Goal: Task Accomplishment & Management: Manage account settings

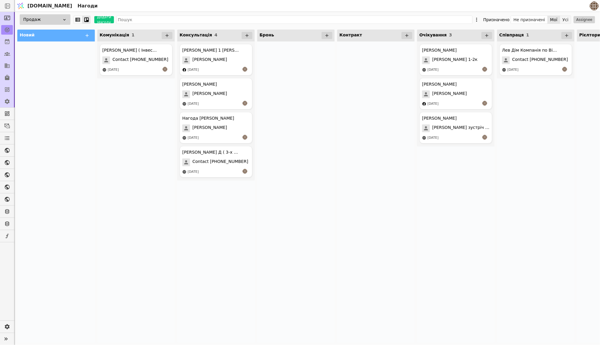
click at [565, 19] on button "Усі" at bounding box center [566, 20] width 11 height 8
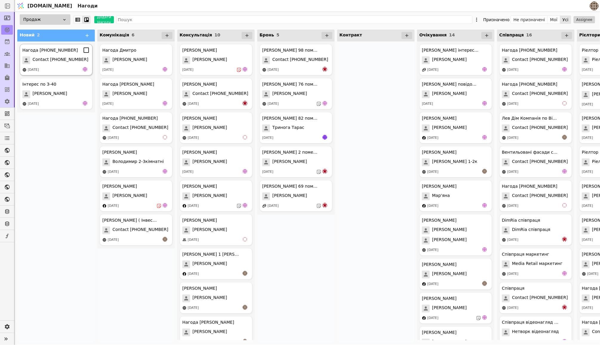
click at [70, 68] on div "[DATE]" at bounding box center [55, 70] width 67 height 6
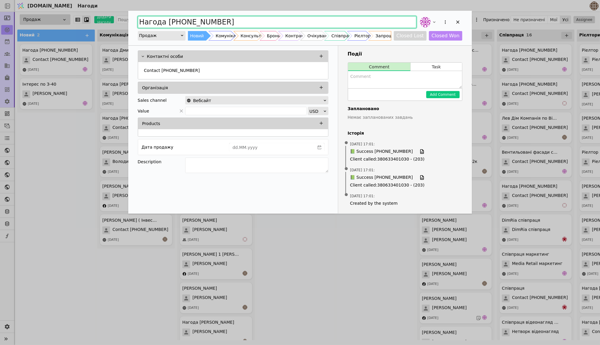
drag, startPoint x: 227, startPoint y: 20, endPoint x: 125, endPoint y: 20, distance: 101.8
click at [125, 20] on div "Нагода [PHONE_NUMBER] Продаж Новий Комунікація Консультація Бронь Контракт Очік…" at bounding box center [300, 172] width 600 height 345
type input "[PERSON_NAME] ( Зацікавленна у покупці квартири )"
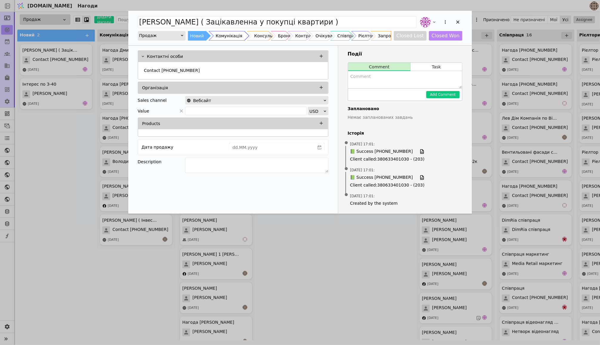
click at [224, 37] on div "Комунікація" at bounding box center [229, 36] width 27 height 10
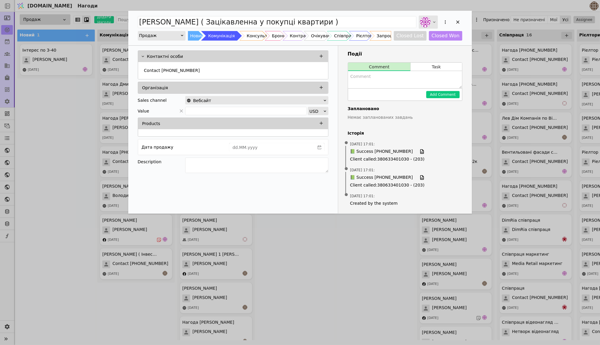
click at [433, 20] on icon "Add Opportunity" at bounding box center [434, 22] width 5 height 5
click at [435, 70] on span "[EMAIL_ADDRESS][DOMAIN_NAME]" at bounding box center [428, 68] width 39 height 6
click at [384, 76] on textarea "Add Opportunity" at bounding box center [405, 79] width 114 height 17
click at [438, 70] on button "Task" at bounding box center [436, 67] width 51 height 8
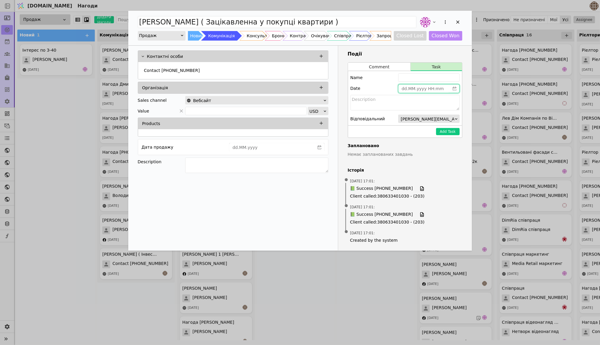
type input "dd.MM.yyyy HH:mm"
click at [430, 91] on input "dd.MM.yyyy HH:mm" at bounding box center [424, 88] width 51 height 8
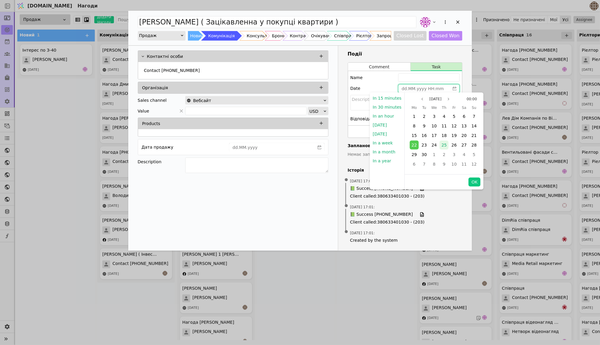
click at [447, 144] on div "25" at bounding box center [444, 145] width 9 height 9
click at [472, 179] on button "OK" at bounding box center [475, 182] width 12 height 9
type input "[DATE] 00:00"
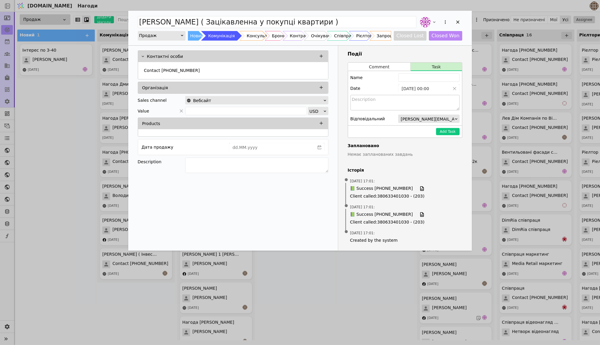
click at [395, 99] on textarea "Add Opportunity" at bounding box center [405, 103] width 109 height 16
type textarea "Нагадатися у четвер."
click at [444, 131] on button "Add Task" at bounding box center [448, 131] width 24 height 7
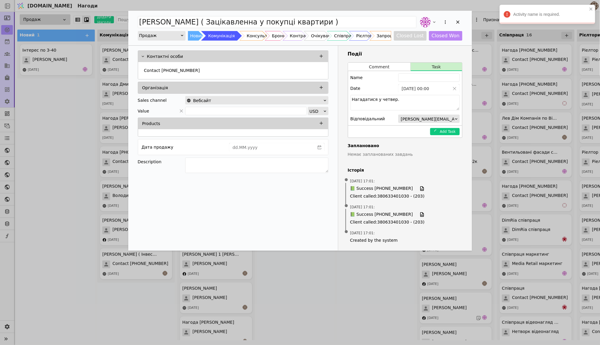
click at [453, 119] on span "[PERSON_NAME][EMAIL_ADDRESS][DOMAIN_NAME] ([PERSON_NAME][DOMAIN_NAME][EMAIL_ADD…" at bounding box center [528, 119] width 255 height 8
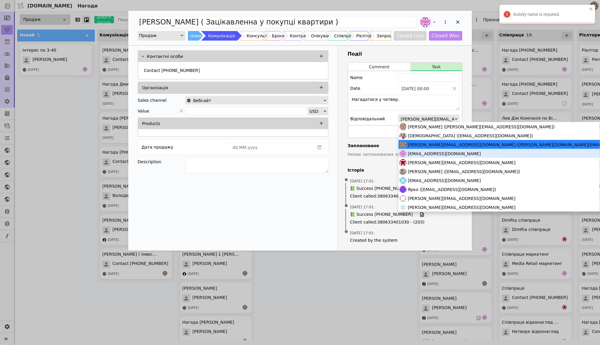
click at [430, 151] on span "[EMAIL_ADDRESS][DOMAIN_NAME]" at bounding box center [444, 153] width 73 height 9
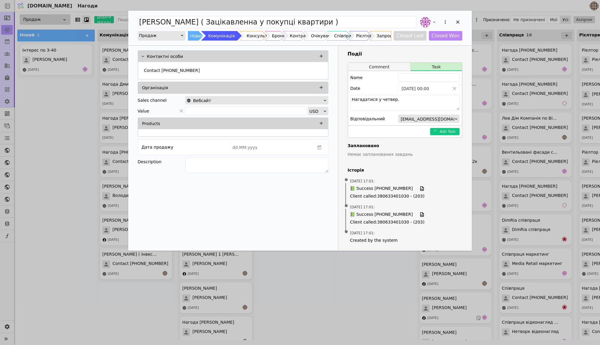
click at [385, 66] on button "Comment" at bounding box center [379, 67] width 63 height 8
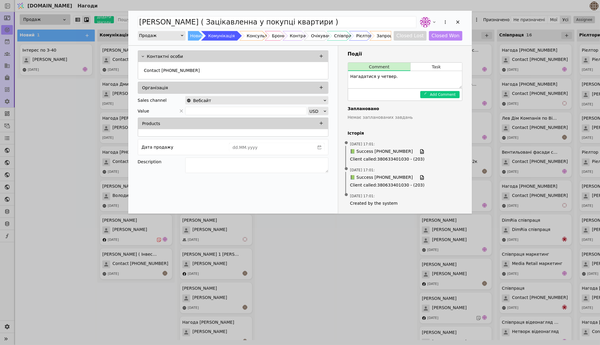
click at [434, 61] on div "Події Comment Task Нагадатися у четвер. Add Comment Заплановано Немає запланова…" at bounding box center [406, 130] width 134 height 168
click at [433, 66] on button "Task" at bounding box center [436, 67] width 51 height 8
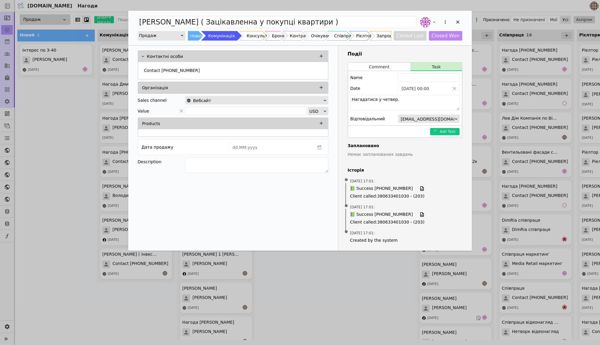
drag, startPoint x: 398, startPoint y: 101, endPoint x: 326, endPoint y: 101, distance: 72.5
click at [326, 101] on div "Контактні особи Contact [PHONE_NUMBER] Організація Sales channel Вебсайт Value …" at bounding box center [300, 148] width 344 height 205
click at [459, 22] on icon "Add Opportunity" at bounding box center [458, 21] width 5 height 5
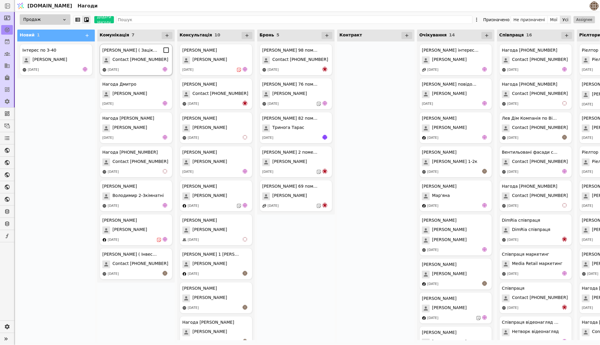
click at [134, 54] on div "[PERSON_NAME] ( Зацікавленна у покупці квартири ) Contact [PHONE_NUMBER] [DATE]" at bounding box center [136, 60] width 73 height 32
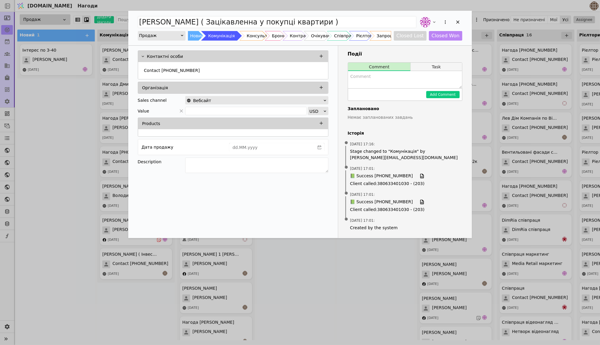
click at [428, 66] on button "Task" at bounding box center [436, 67] width 51 height 8
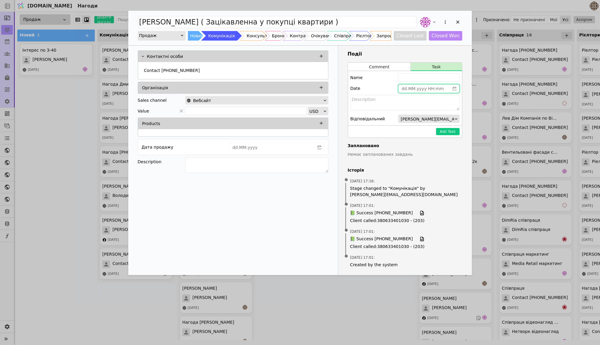
type input "dd.MM.yyyy HH:mm"
click at [419, 91] on input "dd.MM.yyyy HH:mm" at bounding box center [424, 88] width 51 height 8
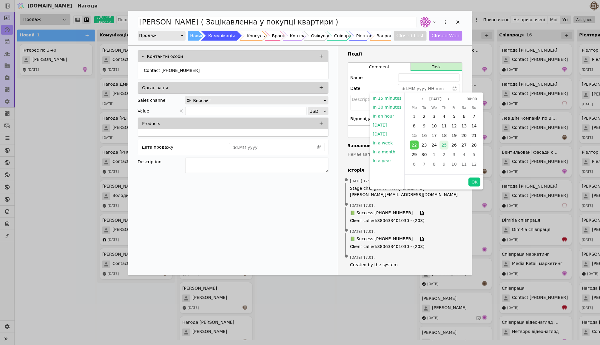
click at [445, 145] on span "25" at bounding box center [444, 145] width 5 height 5
click at [474, 182] on button "OK" at bounding box center [475, 182] width 12 height 9
type input "[DATE] 00:00"
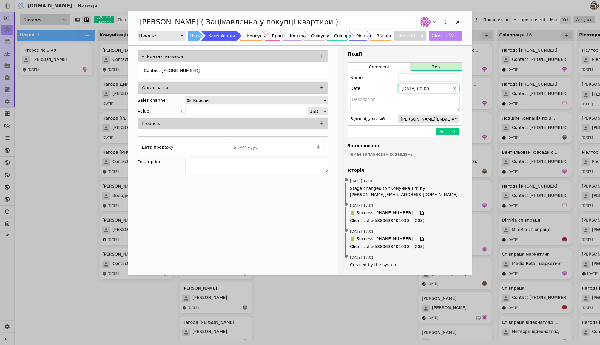
click at [414, 99] on textarea "Add Opportunity" at bounding box center [405, 103] width 109 height 16
paste textarea "Нагадатися у четвер."
type textarea "Нагадатися у четвер."
click at [447, 132] on button "Add Task" at bounding box center [448, 131] width 24 height 7
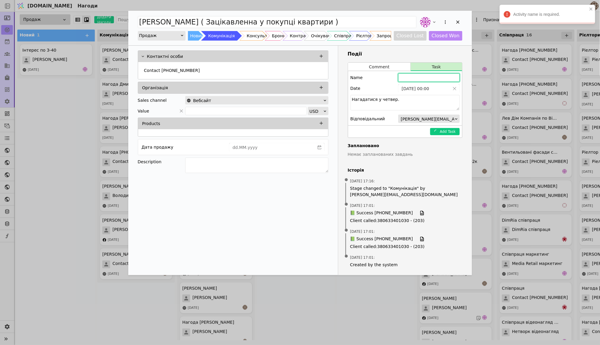
click at [413, 77] on input "Add Opportunity" at bounding box center [429, 77] width 61 height 8
type input "[PERSON_NAME]"
paste input "Нагадатися у четвер."
type input "Нагадатися у четвер."
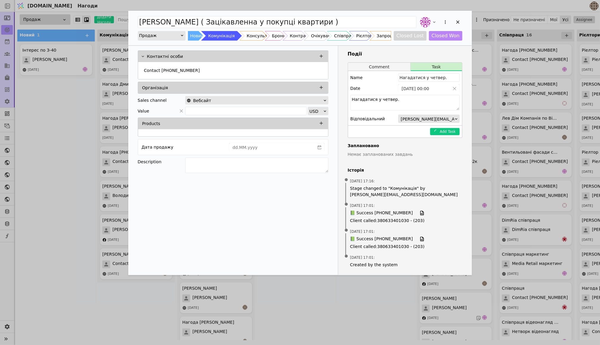
click at [397, 67] on button "Comment" at bounding box center [379, 67] width 63 height 8
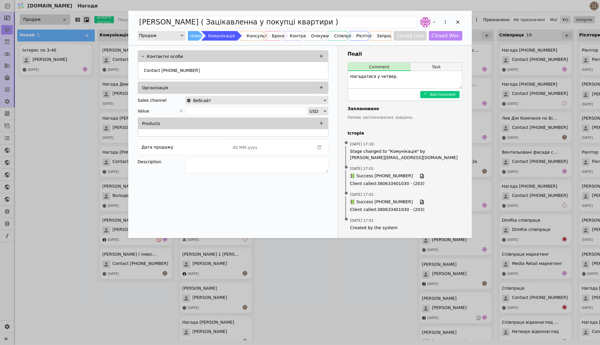
click at [426, 66] on button "Task" at bounding box center [436, 67] width 51 height 8
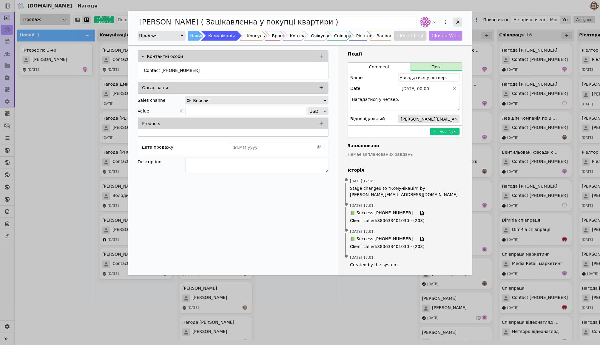
click at [459, 25] on div "Add Opportunity" at bounding box center [458, 22] width 9 height 9
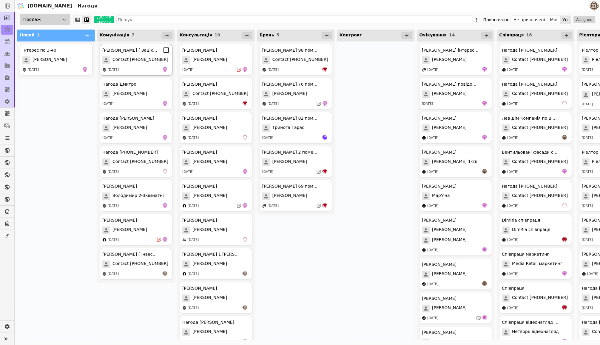
click at [139, 68] on div "[DATE]" at bounding box center [135, 70] width 67 height 6
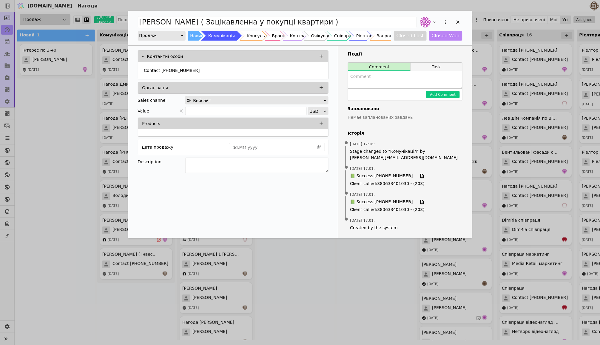
click at [442, 69] on button "Task" at bounding box center [436, 67] width 51 height 8
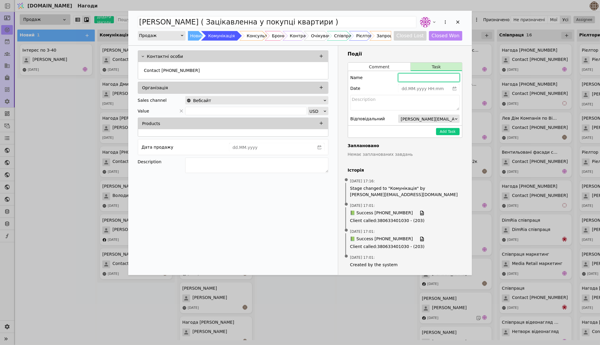
click at [412, 80] on input "Add Opportunity" at bounding box center [429, 77] width 61 height 8
paste input "Нагадатися у четвер."
type input "Нагадатися у четвер."
type input "dd.MM.yyyy HH:mm"
click at [430, 89] on input "dd.MM.yyyy HH:mm" at bounding box center [424, 88] width 51 height 8
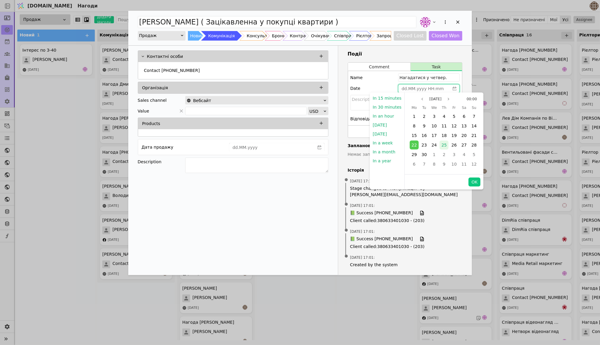
click at [440, 144] on div "25" at bounding box center [444, 145] width 9 height 9
click at [477, 180] on button "OK" at bounding box center [475, 182] width 12 height 9
type input "[DATE] 00:00"
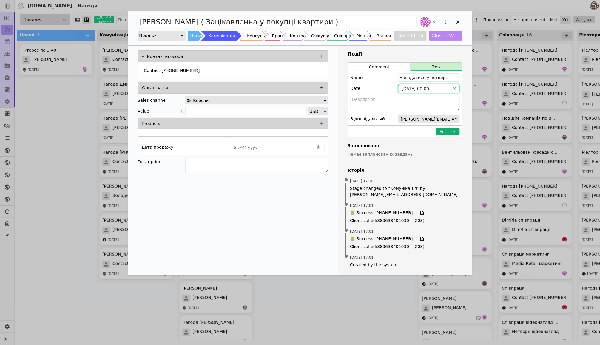
click at [444, 132] on button "Add Task" at bounding box center [448, 131] width 24 height 7
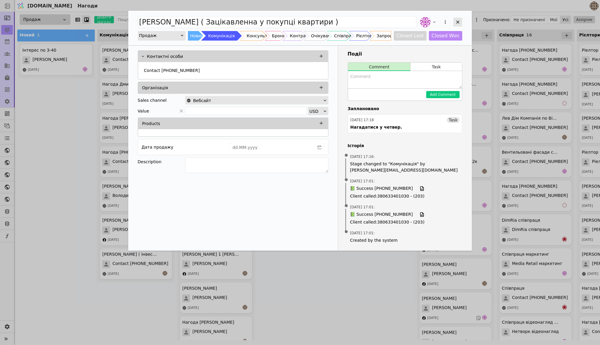
click at [461, 24] on icon "Add Opportunity" at bounding box center [458, 21] width 5 height 5
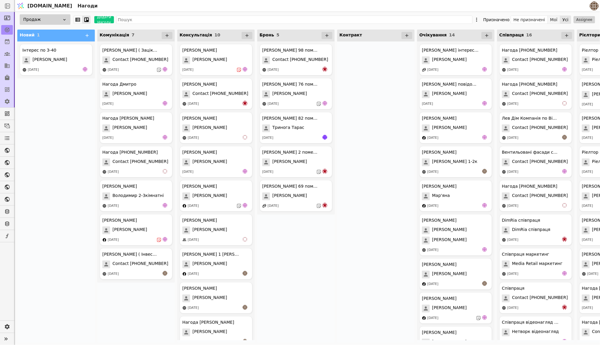
click at [555, 17] on button "Мої" at bounding box center [554, 20] width 13 height 8
